Goal: Find specific page/section: Find specific page/section

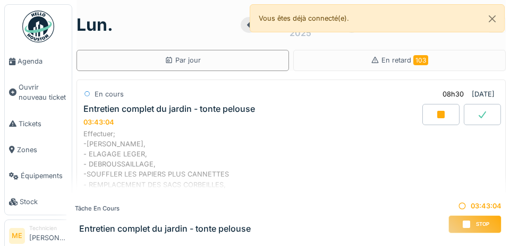
click at [28, 62] on span "Agenda" at bounding box center [43, 61] width 50 height 10
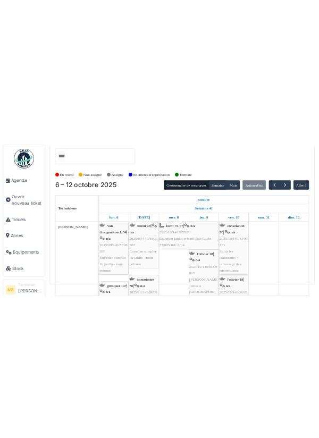
scroll to position [37, 0]
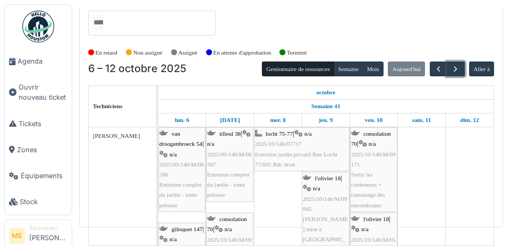
click at [453, 65] on span "button" at bounding box center [455, 69] width 9 height 9
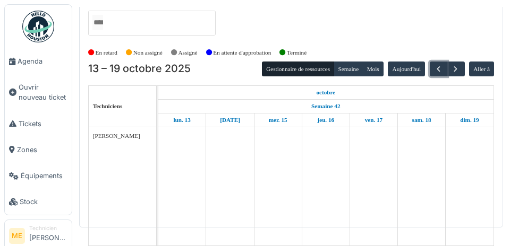
click at [436, 65] on span "button" at bounding box center [438, 69] width 9 height 9
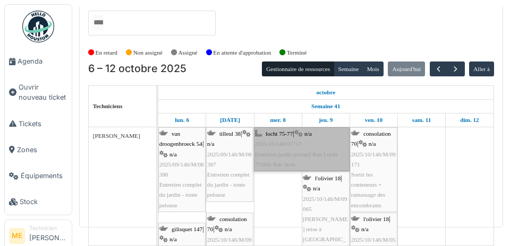
click at [288, 127] on link "locht 75-77 | n/a 2025/10/146/07717 Entretien jardin privatif Rue Locht 77/005 …" at bounding box center [302, 149] width 96 height 44
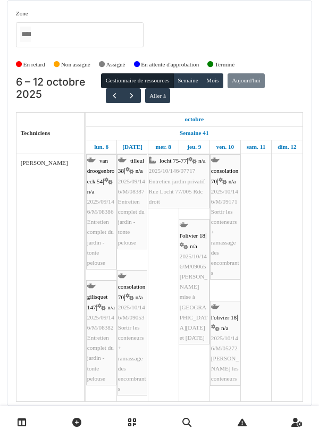
scroll to position [0, 0]
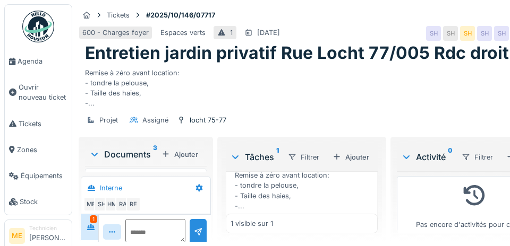
scroll to position [65, 0]
click at [52, 49] on link "Agenda" at bounding box center [38, 61] width 67 height 26
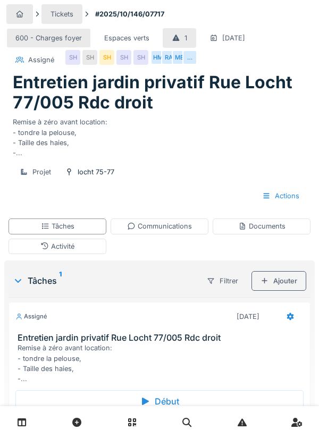
click at [192, 182] on div "Projet locht 75-77" at bounding box center [159, 172] width 297 height 20
